Goal: Information Seeking & Learning: Compare options

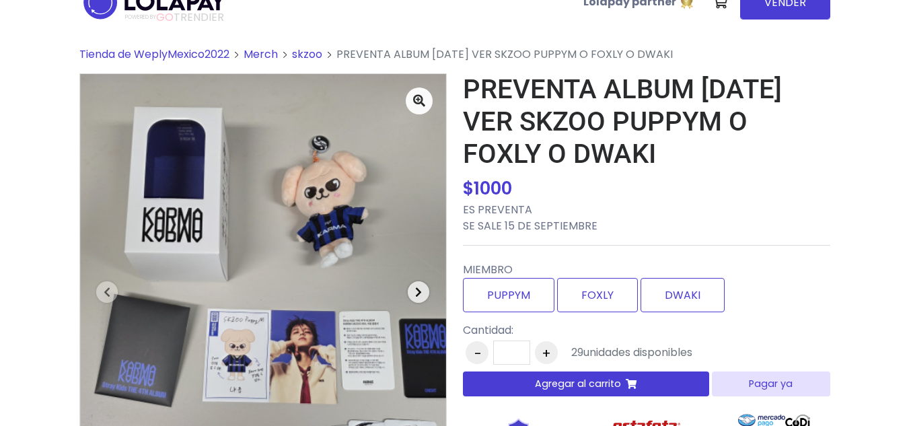
scroll to position [67, 0]
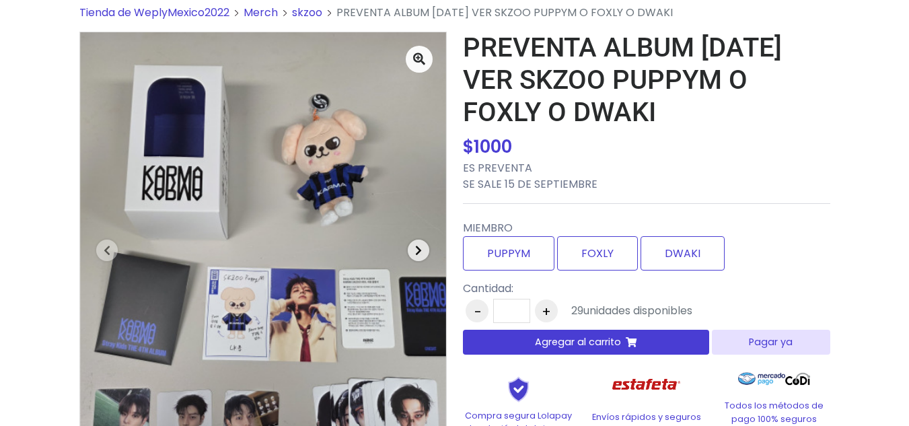
click at [409, 242] on button "Next" at bounding box center [418, 249] width 55 height 435
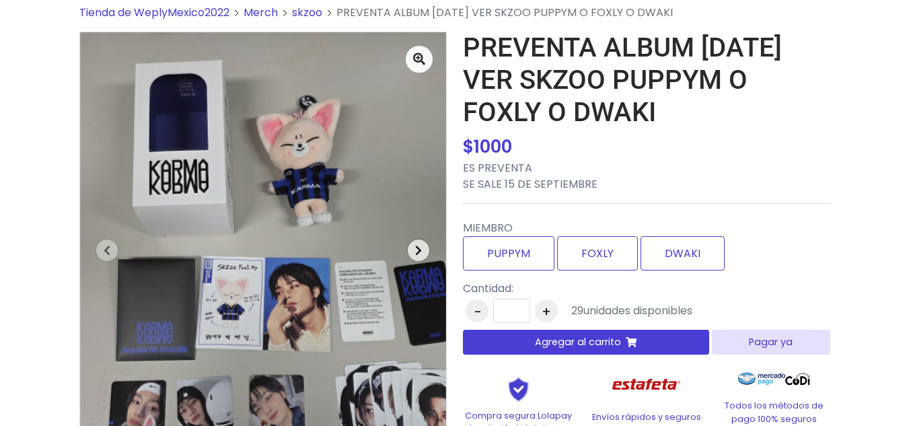
click at [412, 245] on span "button" at bounding box center [419, 251] width 22 height 22
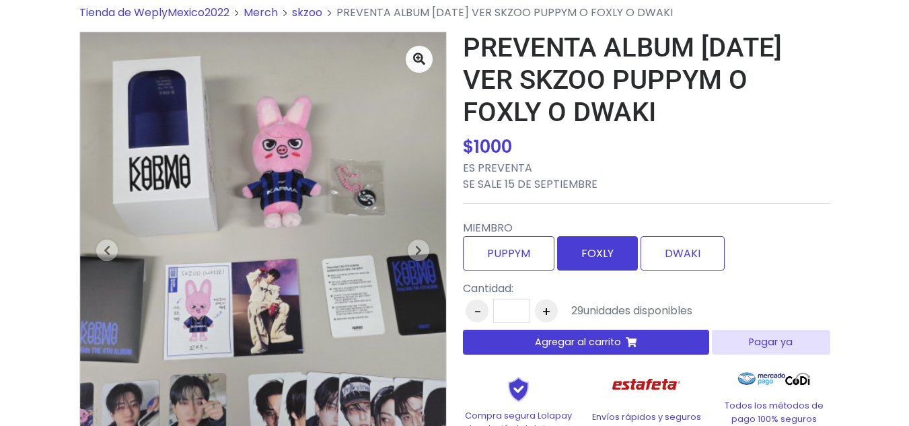
click at [597, 245] on label "FOXLY" at bounding box center [597, 253] width 81 height 34
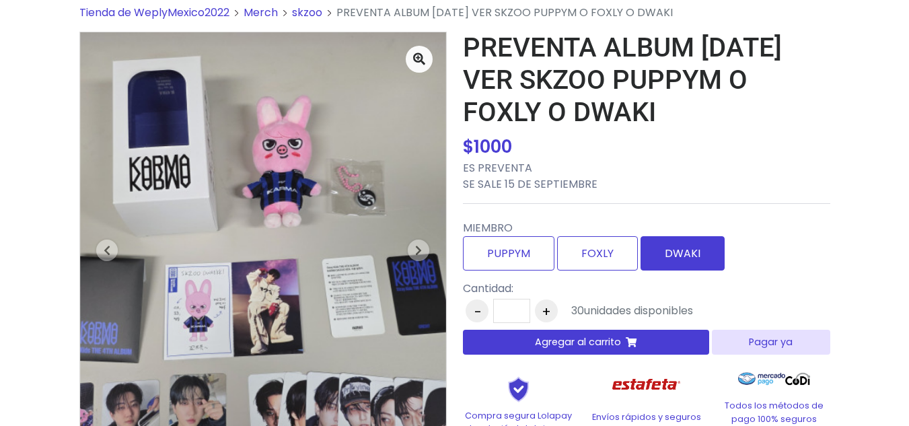
click at [709, 249] on label "DWAKI" at bounding box center [683, 253] width 84 height 34
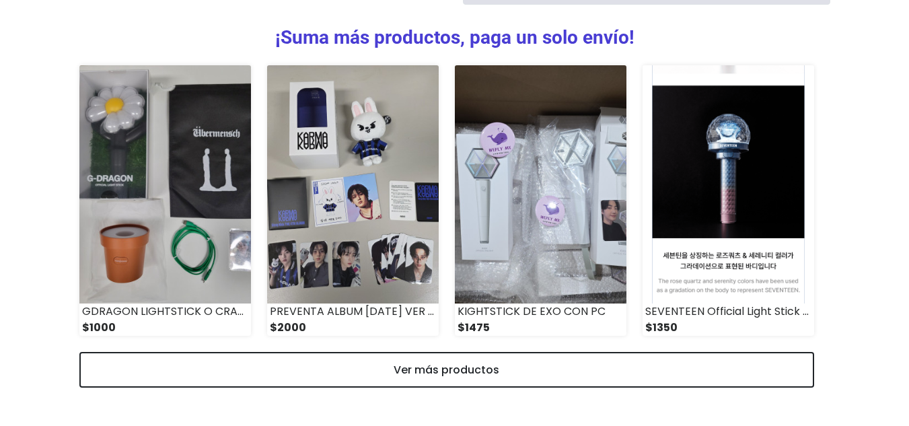
scroll to position [673, 0]
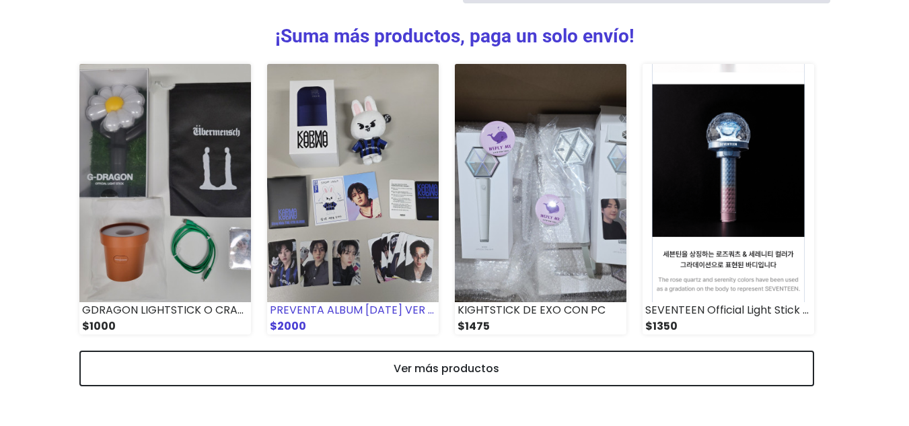
click at [369, 170] on img at bounding box center [353, 183] width 172 height 238
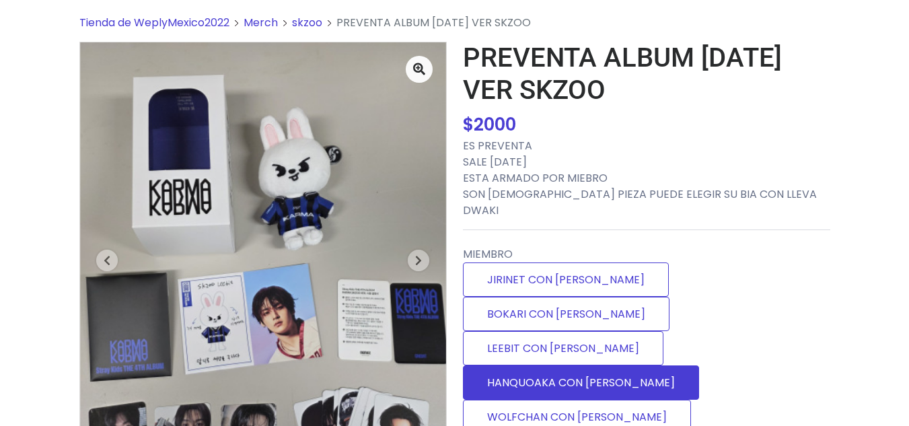
scroll to position [135, 0]
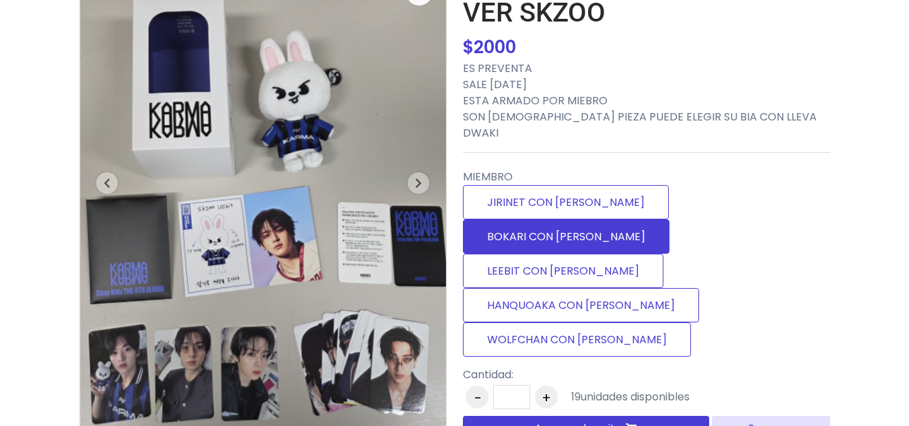
click at [670, 219] on label "BOKARI CON [PERSON_NAME]" at bounding box center [566, 236] width 207 height 34
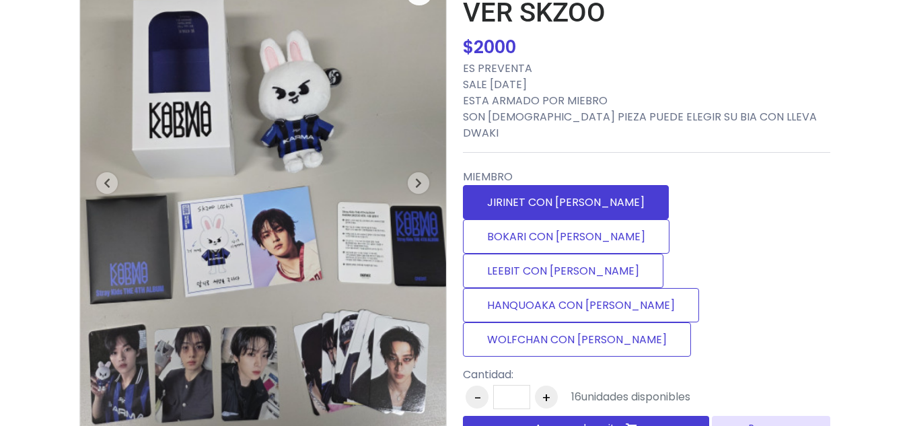
click at [577, 188] on label "JIRINET CON [PERSON_NAME]" at bounding box center [566, 202] width 206 height 34
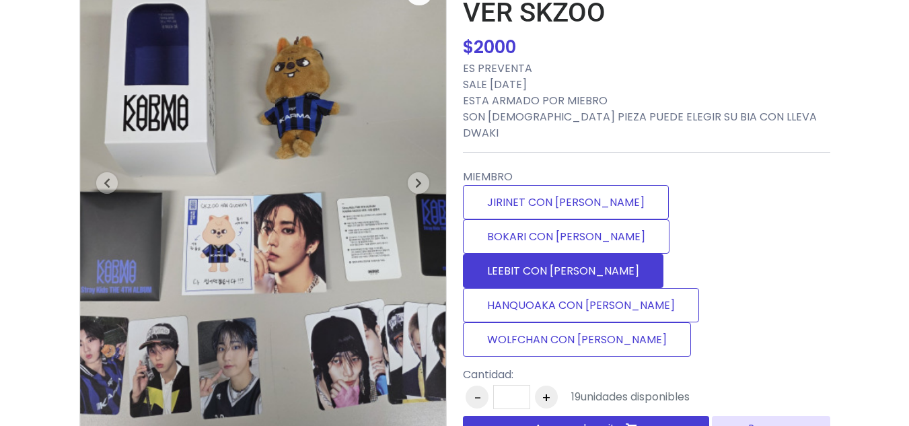
click at [553, 254] on label "LEEBIT CON [PERSON_NAME]" at bounding box center [563, 271] width 201 height 34
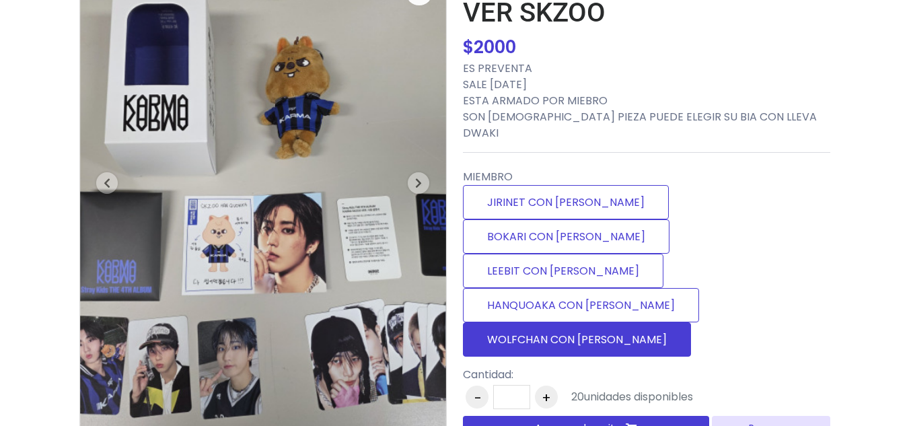
click at [561, 322] on label "WOLFCHAN CON [PERSON_NAME]" at bounding box center [577, 339] width 228 height 34
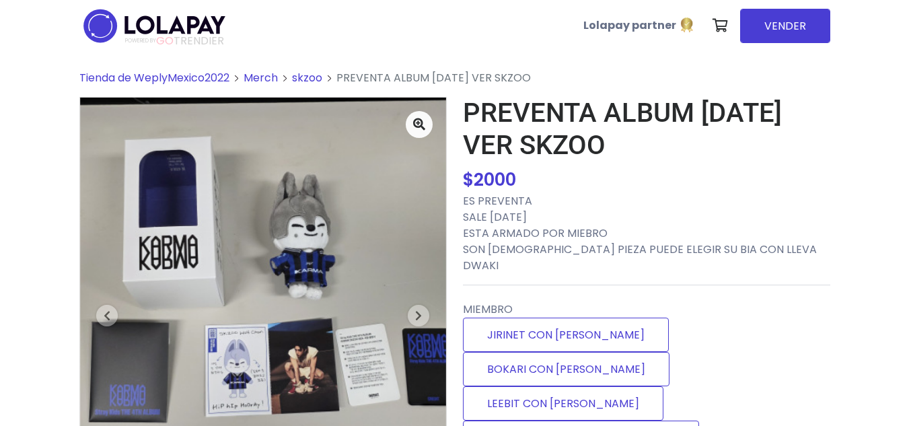
scroll to position [0, 0]
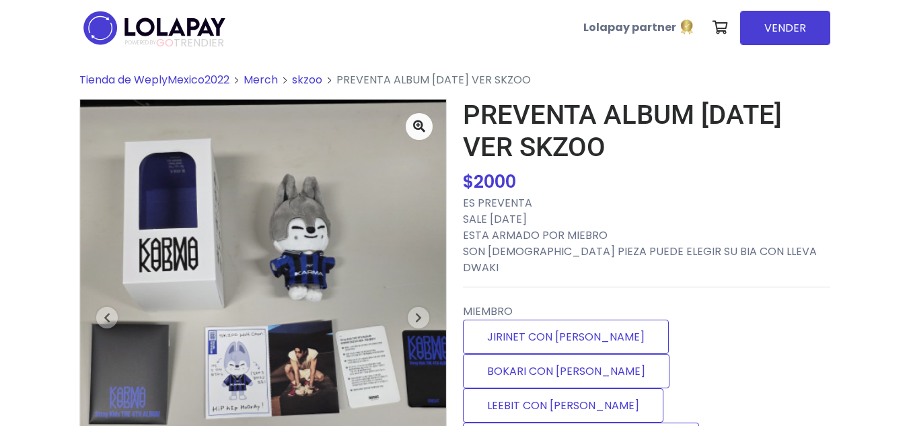
click at [183, 82] on span "Tienda de WeplyMexico2022" at bounding box center [154, 79] width 150 height 15
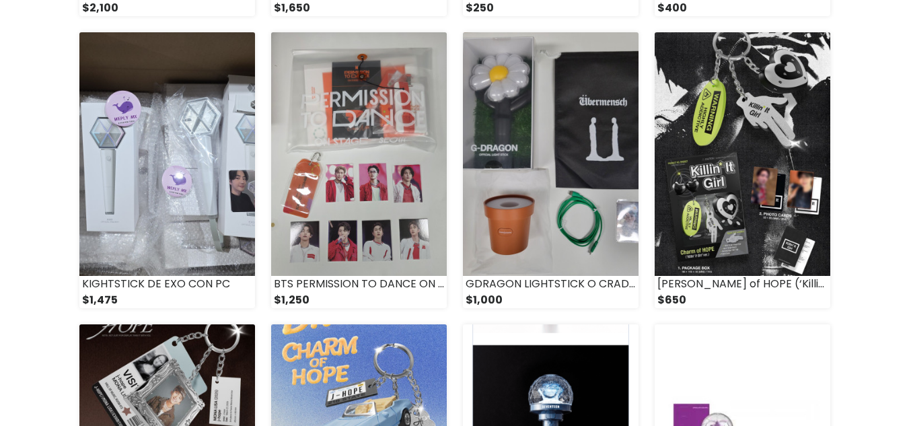
scroll to position [740, 0]
